Goal: Information Seeking & Learning: Understand process/instructions

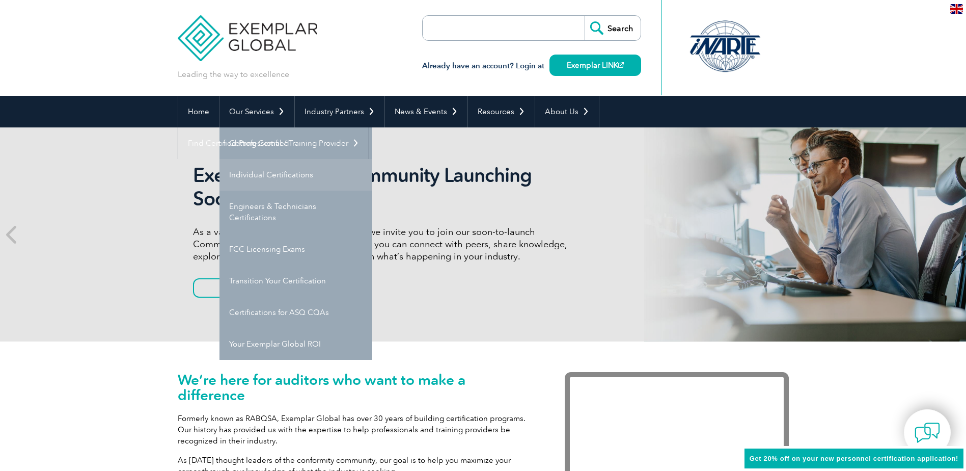
click at [273, 175] on link "Individual Certifications" at bounding box center [296, 175] width 153 height 32
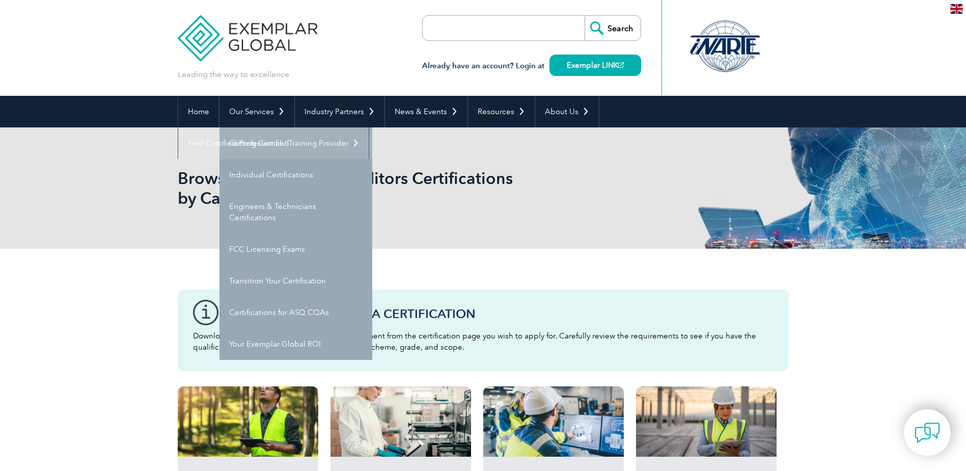
click at [267, 147] on link "Getting Certified" at bounding box center [296, 143] width 153 height 32
